Goal: Information Seeking & Learning: Find specific fact

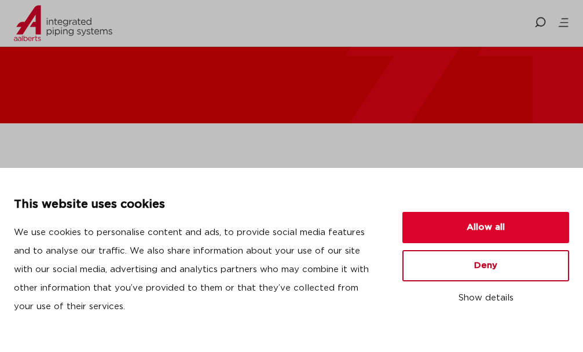
scroll to position [174, 0]
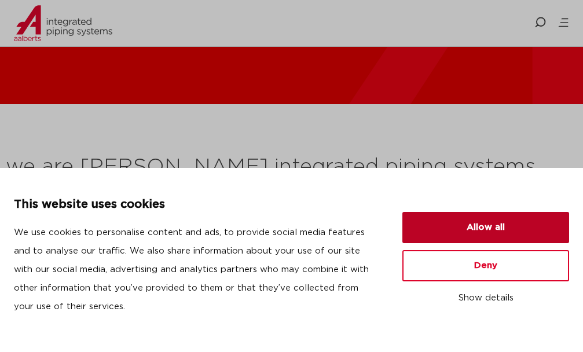
click at [475, 231] on button "Allow all" at bounding box center [486, 227] width 167 height 31
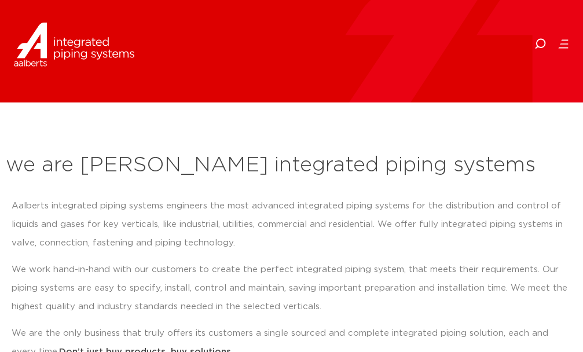
scroll to position [0, 0]
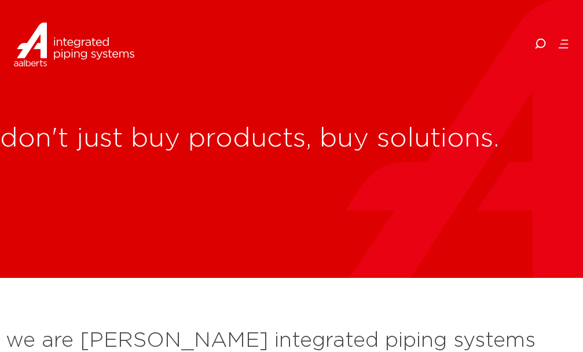
click at [562, 42] on icon at bounding box center [564, 44] width 12 height 12
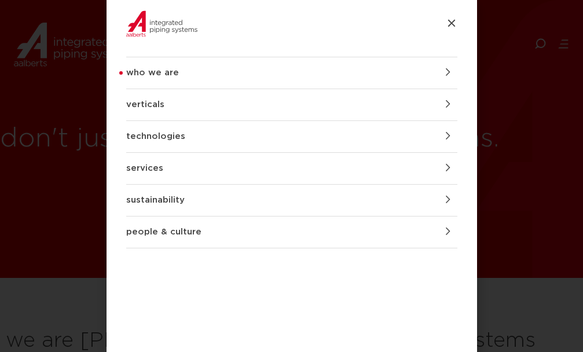
click at [452, 28] on div at bounding box center [452, 23] width 12 height 13
click at [454, 26] on icon at bounding box center [452, 23] width 12 height 12
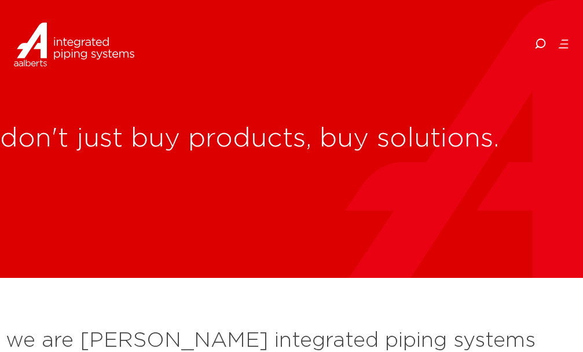
click at [544, 41] on icon at bounding box center [540, 44] width 14 height 14
paste input "Apollo valves 10408 3/4" 535,000 BTU Bronze Relief Valve (30 psi) K40"
type input "Apollo valves 10408 3/4" 535,000 BTU Bronze Relief Valve (30 psi) K40"
click button "Search" at bounding box center [0, 0] width 0 height 0
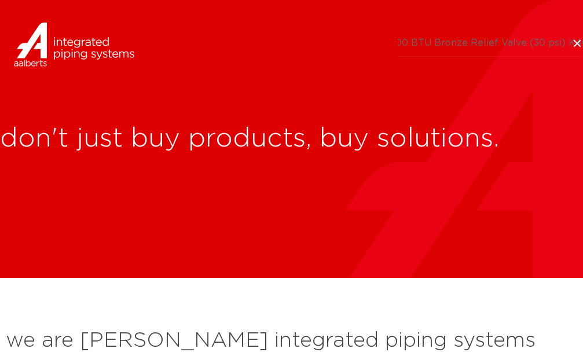
scroll to position [0, 0]
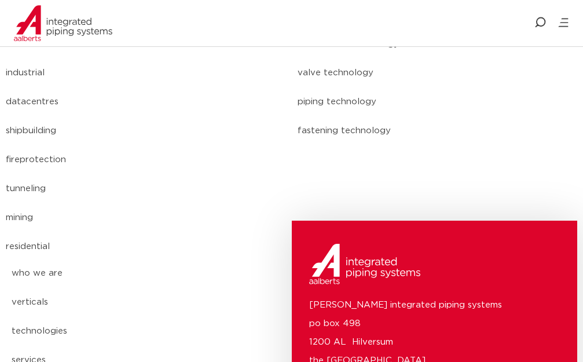
scroll to position [282, 0]
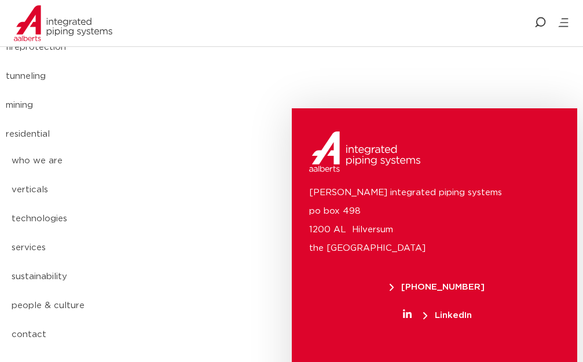
click at [30, 129] on link "residential" at bounding box center [146, 134] width 280 height 29
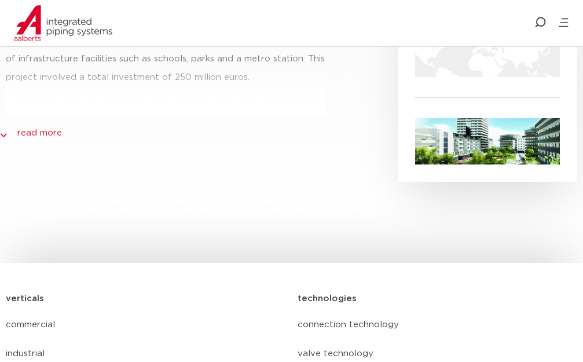
scroll to position [521, 0]
